Goal: Transaction & Acquisition: Purchase product/service

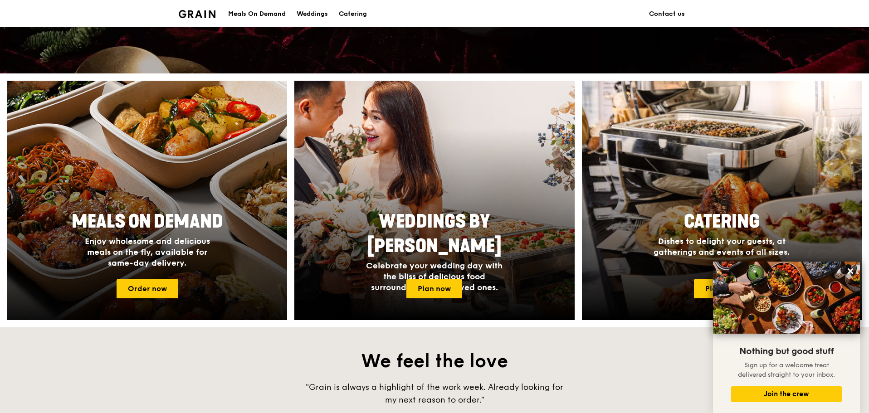
scroll to position [283, 0]
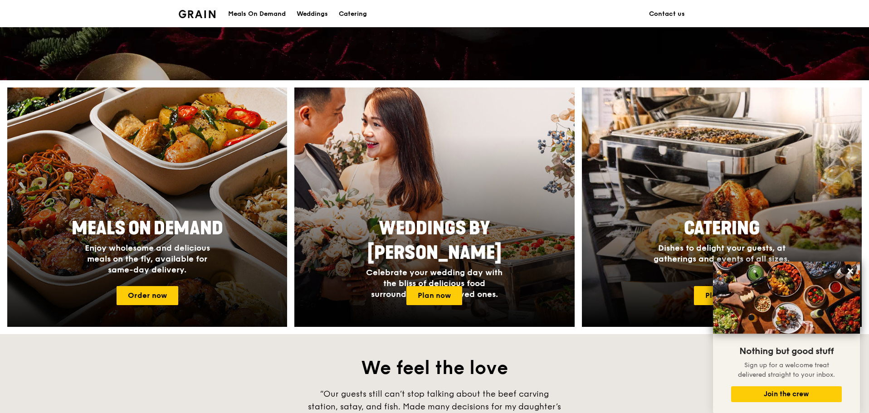
click at [154, 259] on span "Enjoy wholesome and delicious meals on the fly, available for same-day delivery." at bounding box center [147, 259] width 125 height 32
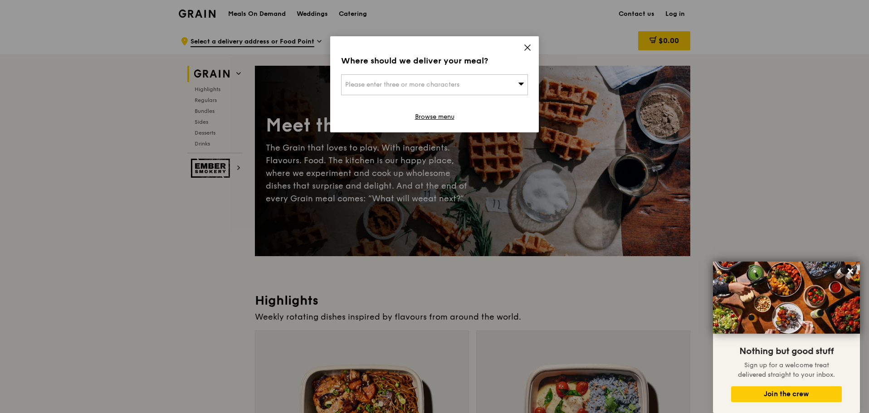
click at [491, 83] on div "Please enter three or more characters" at bounding box center [434, 84] width 187 height 21
drag, startPoint x: 523, startPoint y: 47, endPoint x: 528, endPoint y: 45, distance: 5.3
click at [526, 46] on div "Where should we deliver your meal? Please enter three or more characters Please…" at bounding box center [434, 84] width 209 height 96
click at [528, 45] on icon at bounding box center [527, 48] width 8 height 8
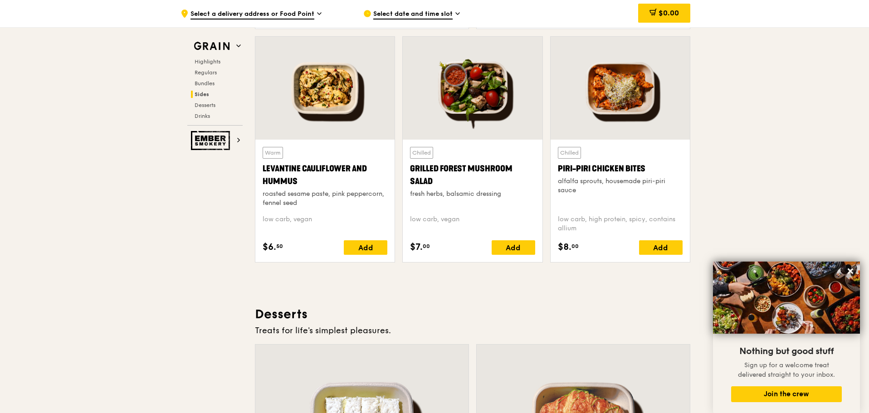
scroll to position [2177, 0]
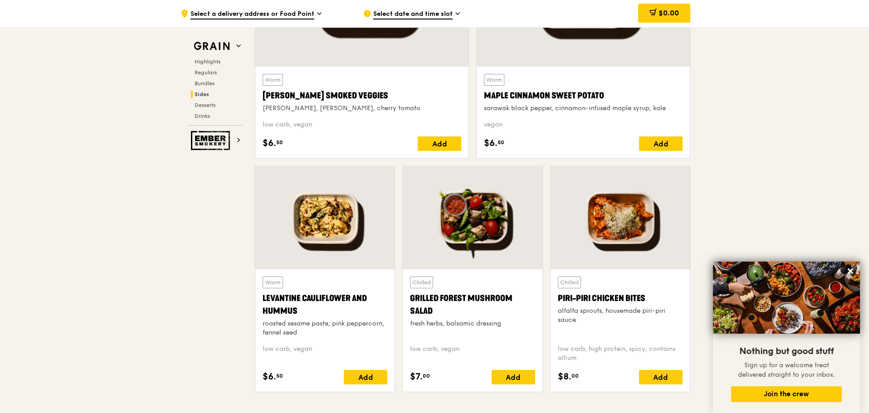
scroll to position [283, 0]
